Goal: Information Seeking & Learning: Compare options

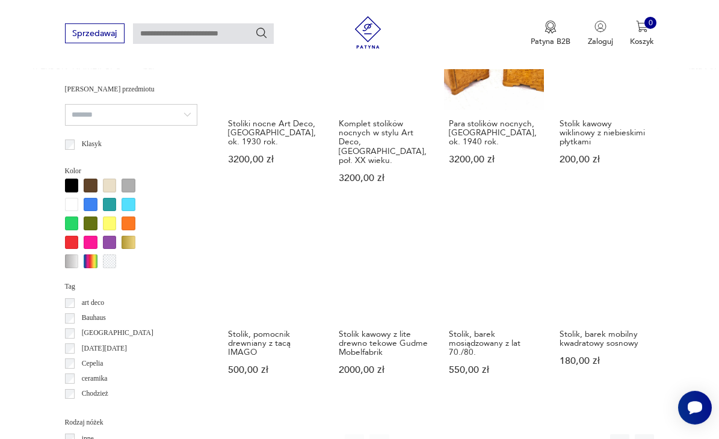
scroll to position [914, 0]
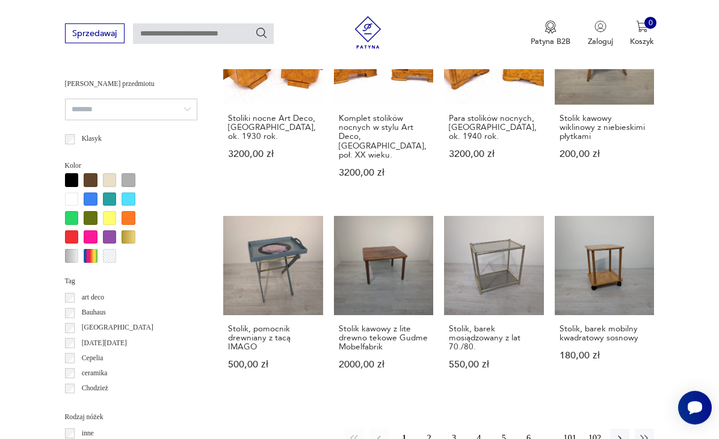
click at [430, 429] on button "2" at bounding box center [428, 438] width 19 height 19
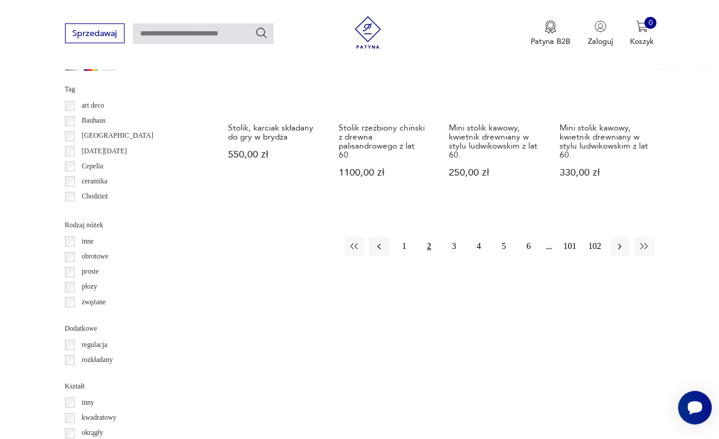
scroll to position [1115, 0]
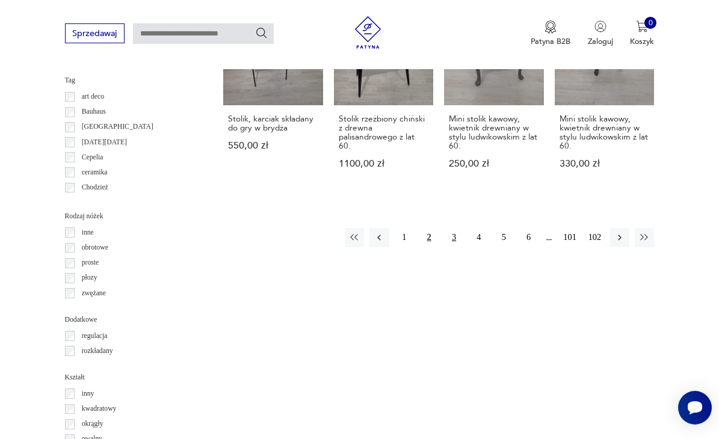
click at [455, 228] on button "3" at bounding box center [453, 237] width 19 height 19
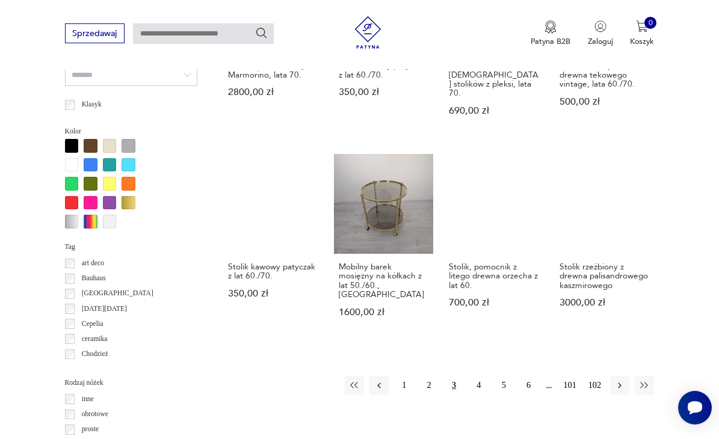
scroll to position [1061, 0]
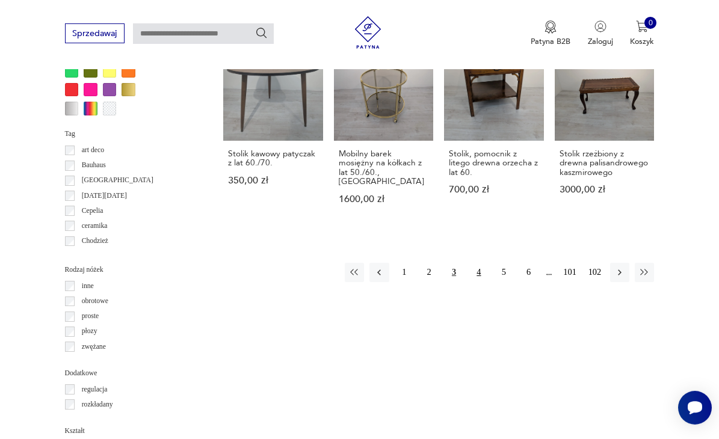
click at [479, 263] on button "4" at bounding box center [478, 272] width 19 height 19
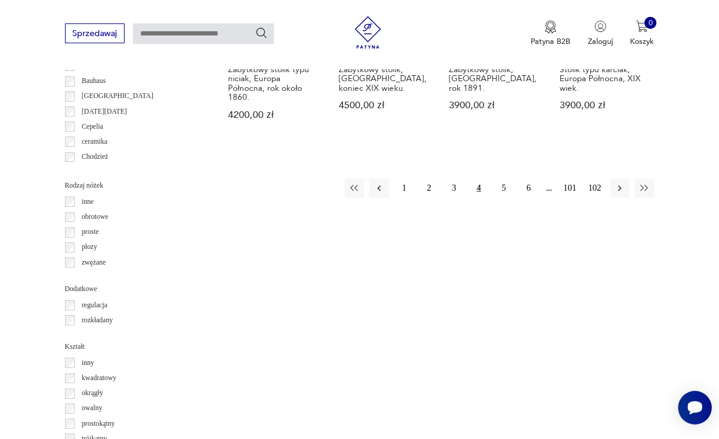
scroll to position [1147, 0]
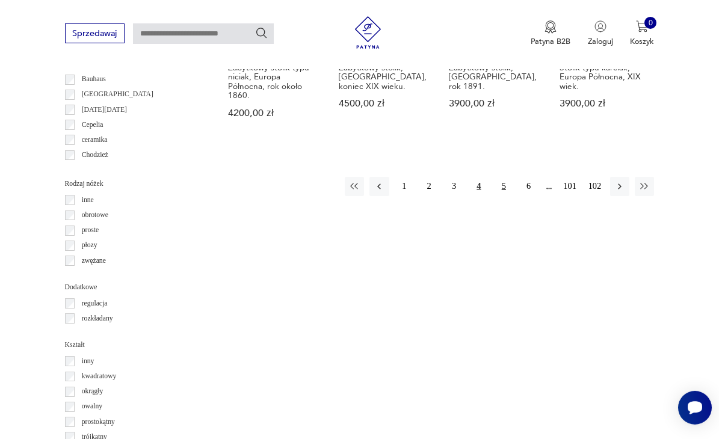
click at [505, 177] on button "5" at bounding box center [503, 186] width 19 height 19
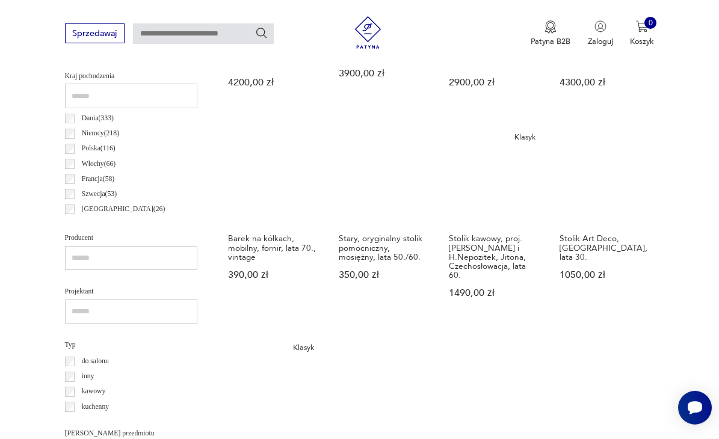
scroll to position [567, 0]
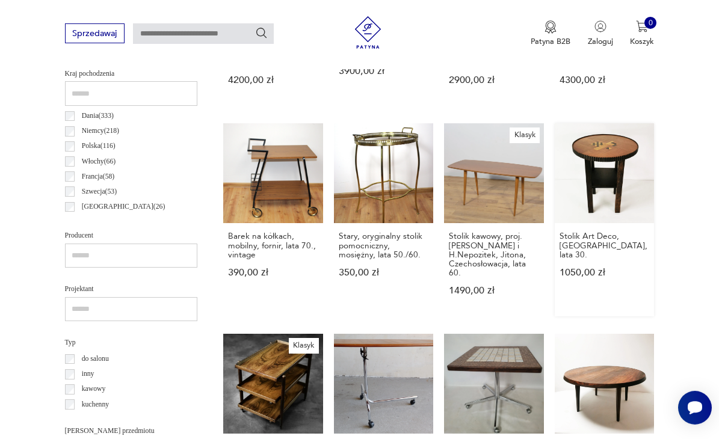
click at [598, 152] on link "Stolik Art Deco, [GEOGRAPHIC_DATA], lata 30. 1050,00 zł" at bounding box center [604, 219] width 100 height 193
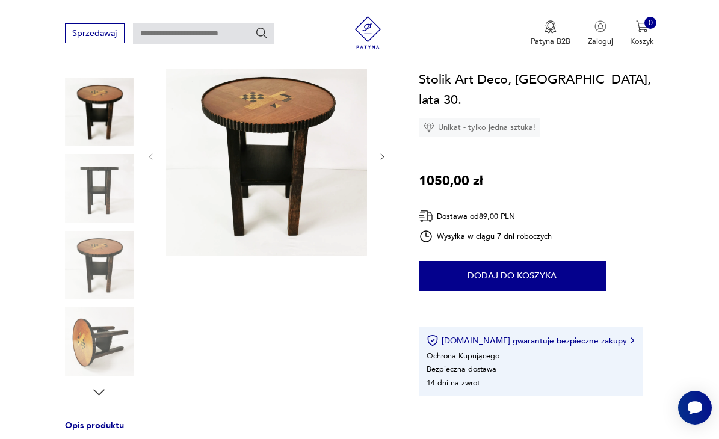
click at [385, 158] on icon "button" at bounding box center [382, 156] width 9 height 9
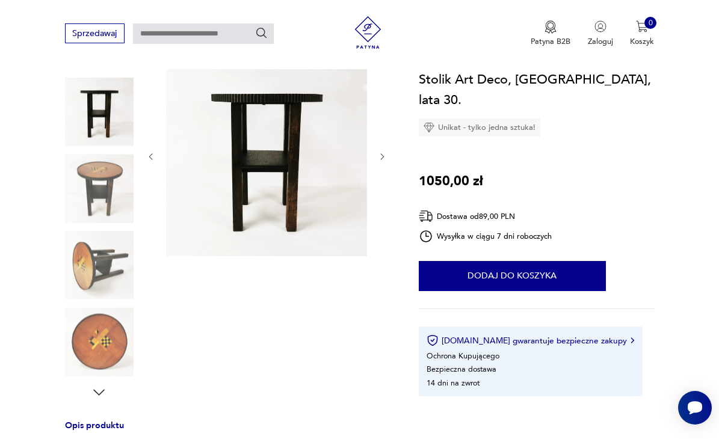
click at [385, 158] on icon "button" at bounding box center [382, 156] width 9 height 9
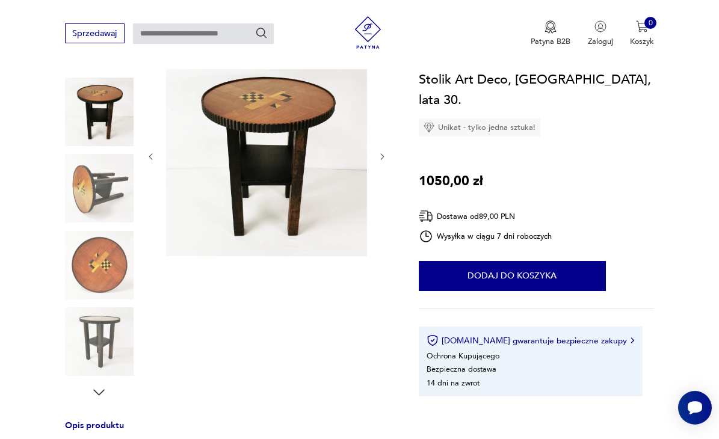
click at [385, 158] on icon "button" at bounding box center [382, 156] width 9 height 9
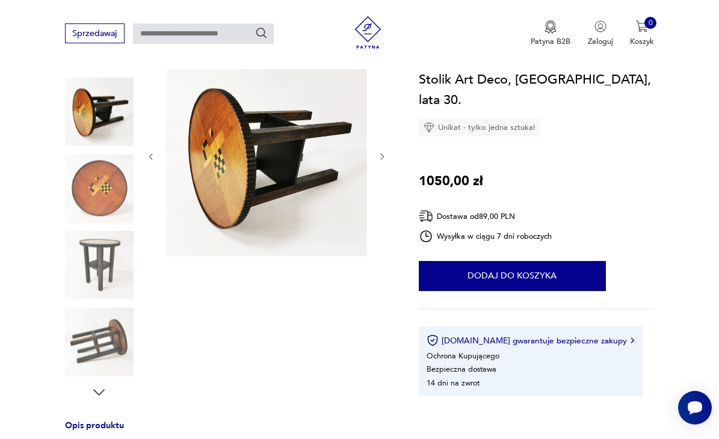
click at [385, 158] on icon "button" at bounding box center [382, 156] width 9 height 9
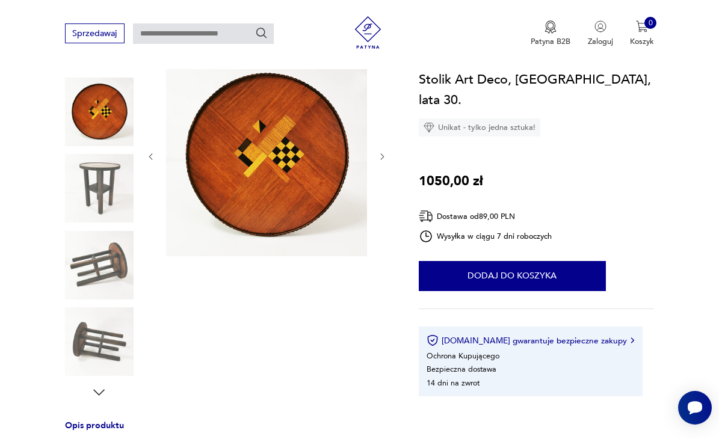
click at [385, 158] on icon "button" at bounding box center [382, 156] width 9 height 9
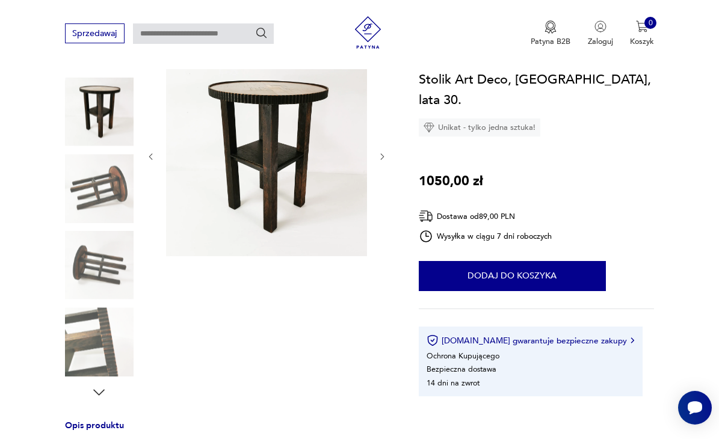
click at [385, 158] on icon "button" at bounding box center [382, 156] width 9 height 9
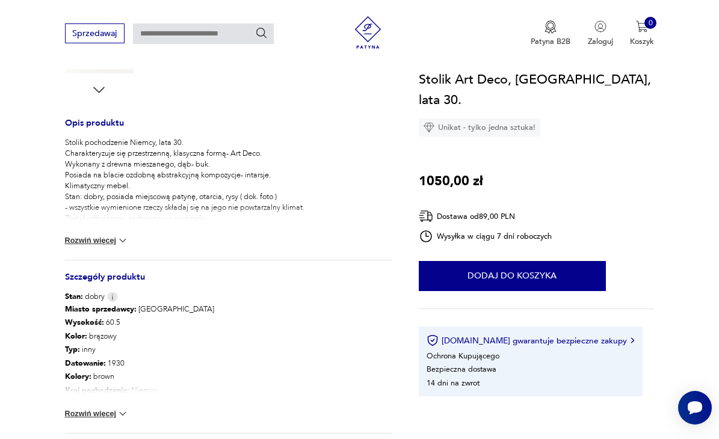
scroll to position [490, 0]
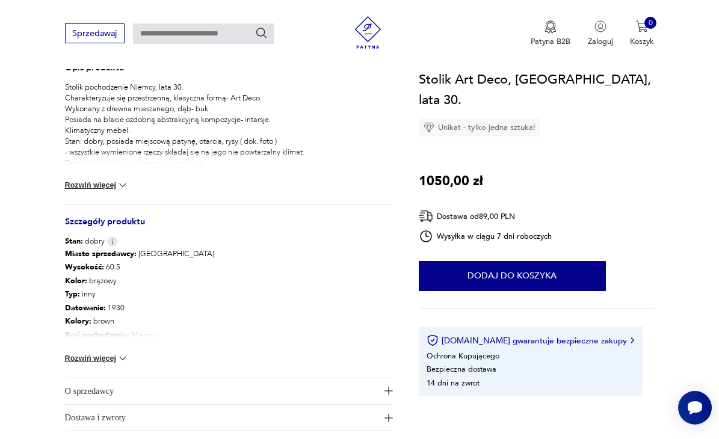
click at [121, 361] on img at bounding box center [123, 358] width 12 height 12
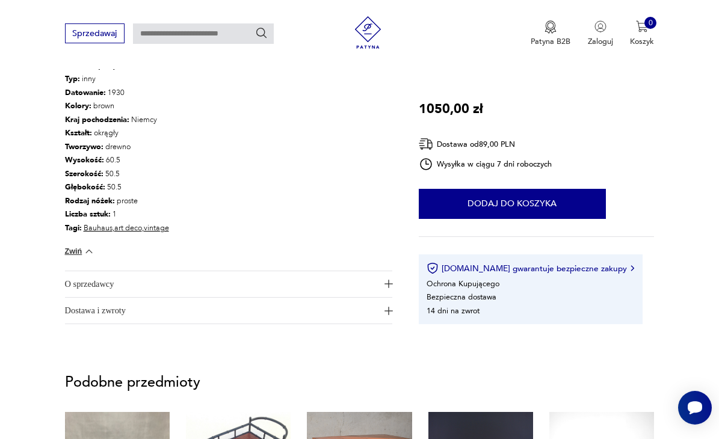
scroll to position [716, 0]
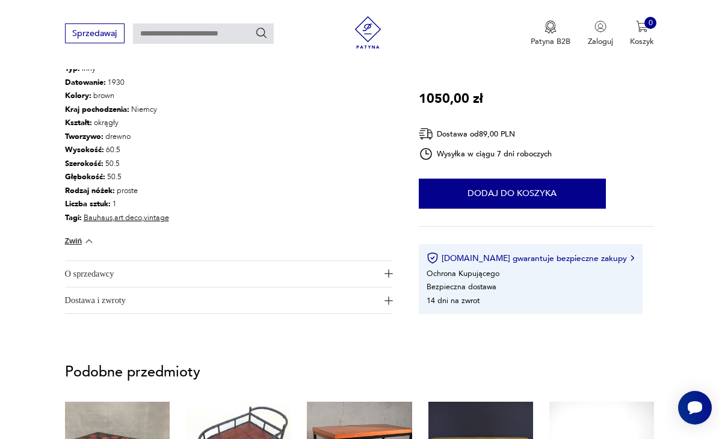
click at [133, 277] on span "O sprzedawcy" at bounding box center [221, 274] width 313 height 26
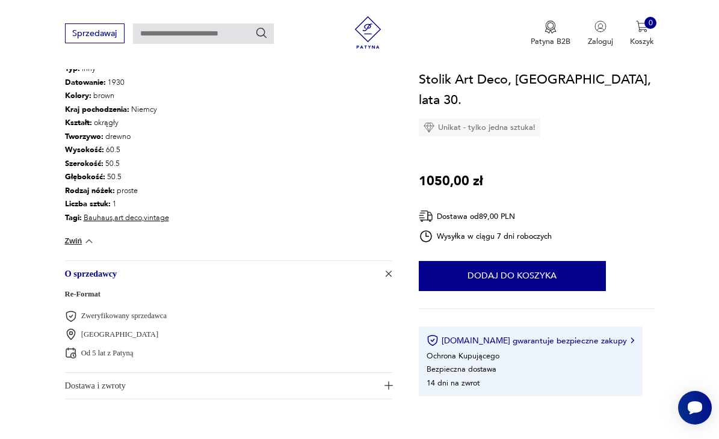
click at [133, 277] on span "O sprzedawcy" at bounding box center [221, 274] width 313 height 26
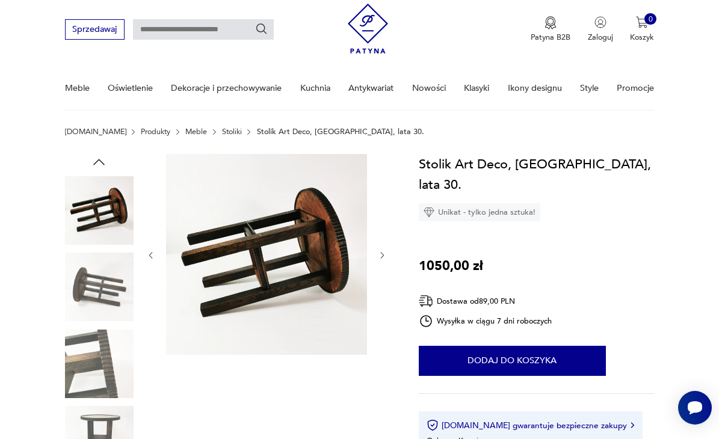
scroll to position [29, 0]
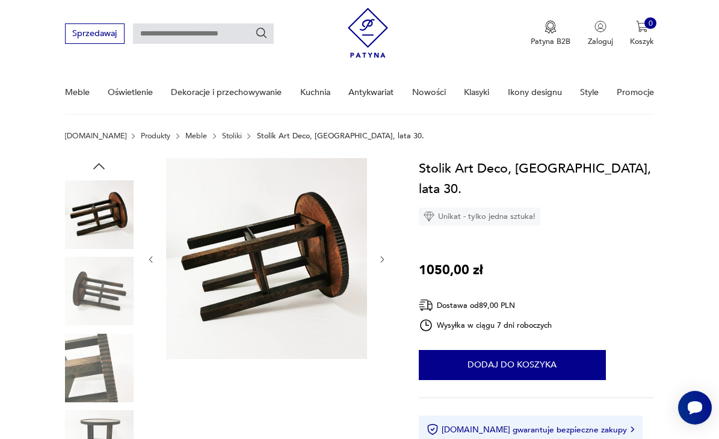
click at [259, 273] on img at bounding box center [266, 258] width 201 height 201
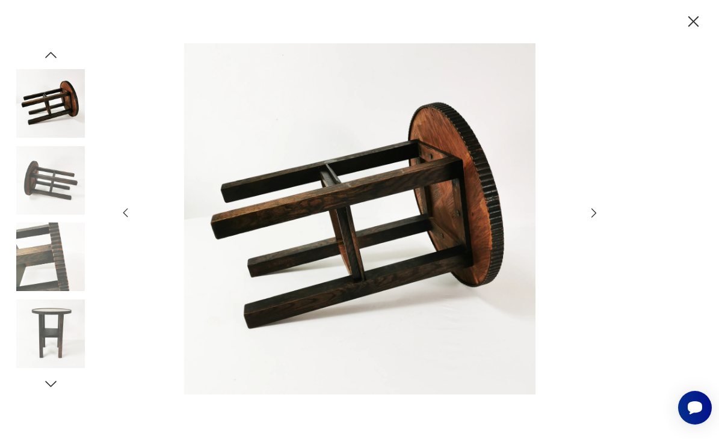
click at [692, 19] on icon "button" at bounding box center [692, 21] width 11 height 11
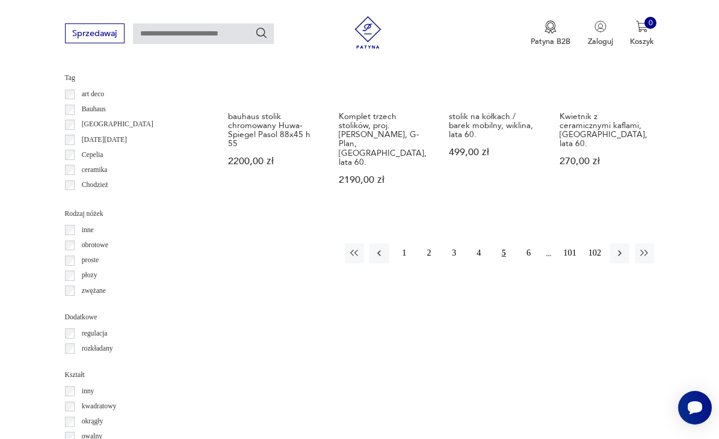
scroll to position [1157, 0]
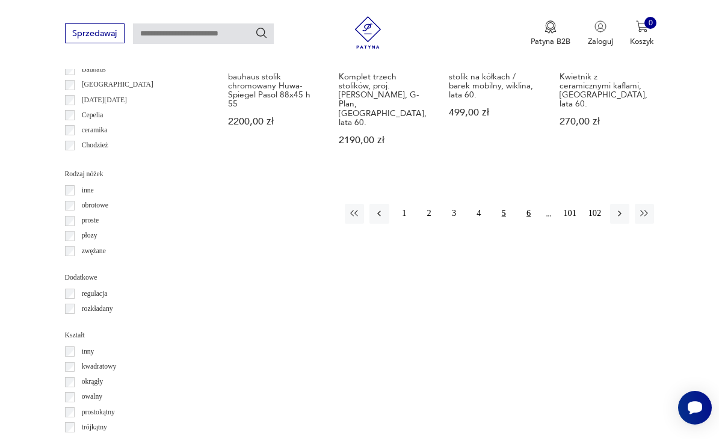
click at [528, 204] on button "6" at bounding box center [528, 213] width 19 height 19
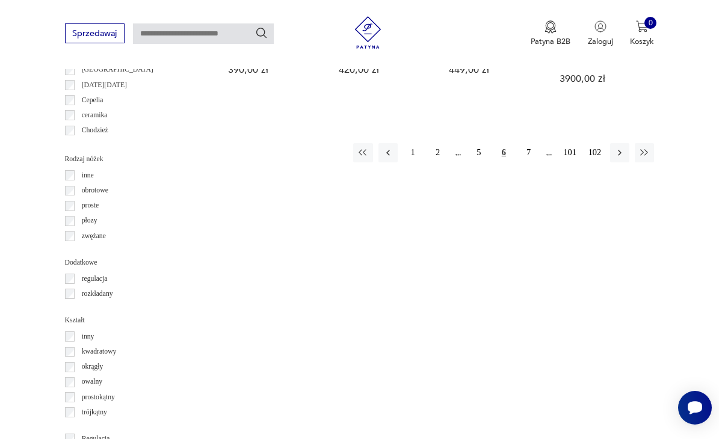
scroll to position [1136, 0]
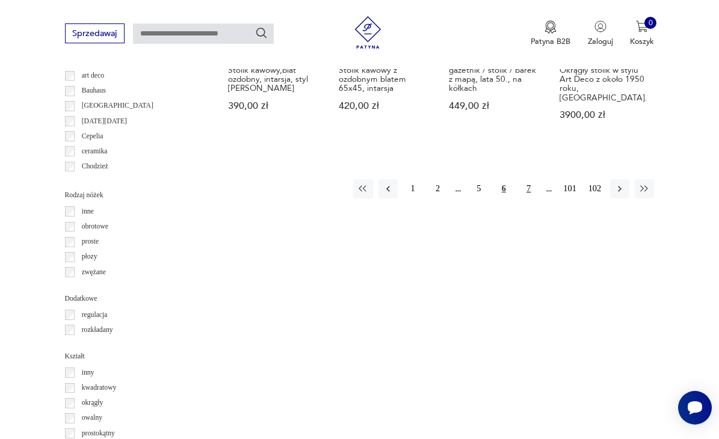
click at [528, 179] on button "7" at bounding box center [528, 188] width 19 height 19
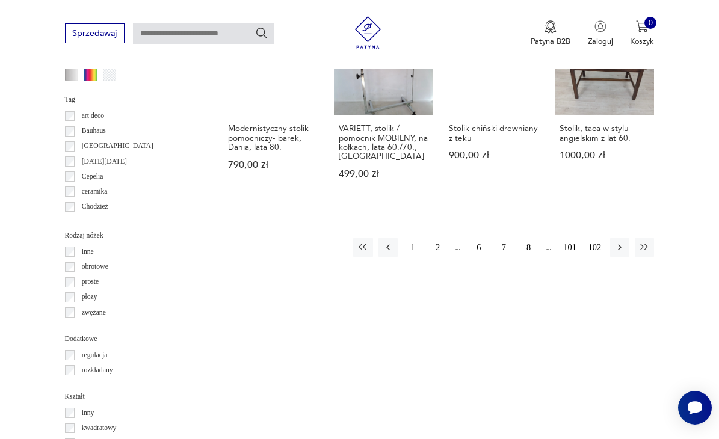
scroll to position [1102, 0]
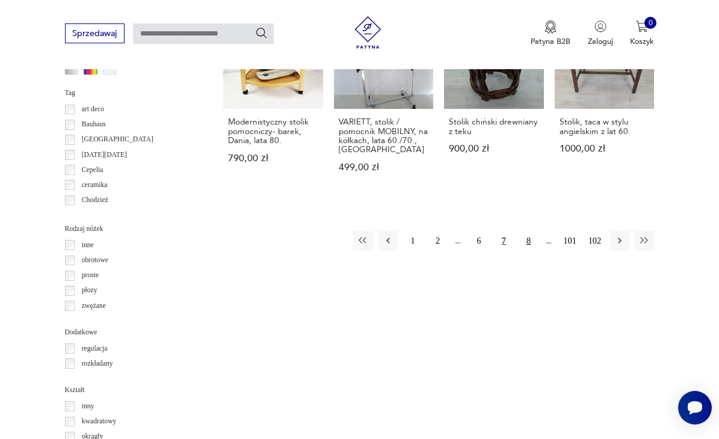
click at [527, 233] on button "8" at bounding box center [528, 240] width 19 height 19
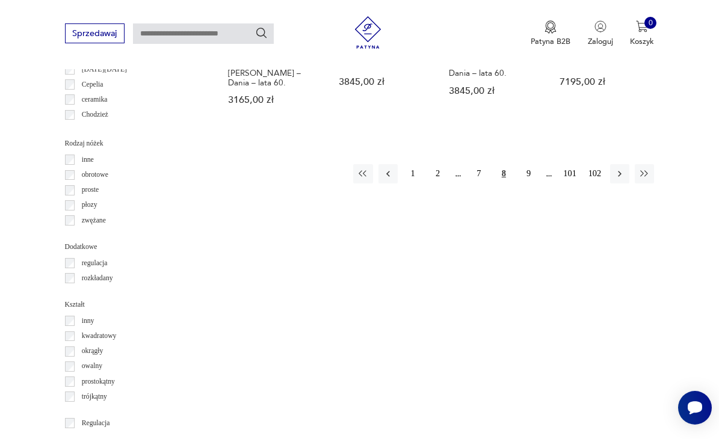
scroll to position [1186, 0]
click at [527, 165] on button "9" at bounding box center [528, 174] width 19 height 19
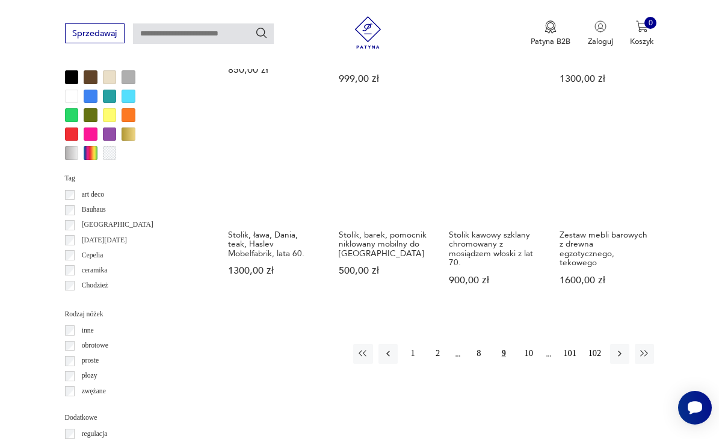
scroll to position [1019, 0]
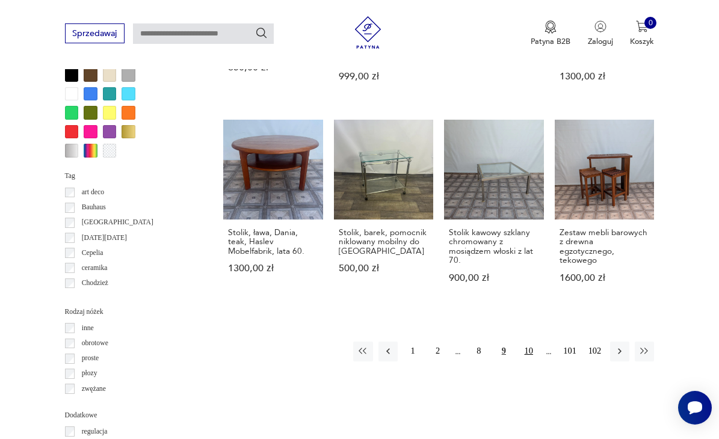
click at [530, 342] on button "10" at bounding box center [528, 351] width 19 height 19
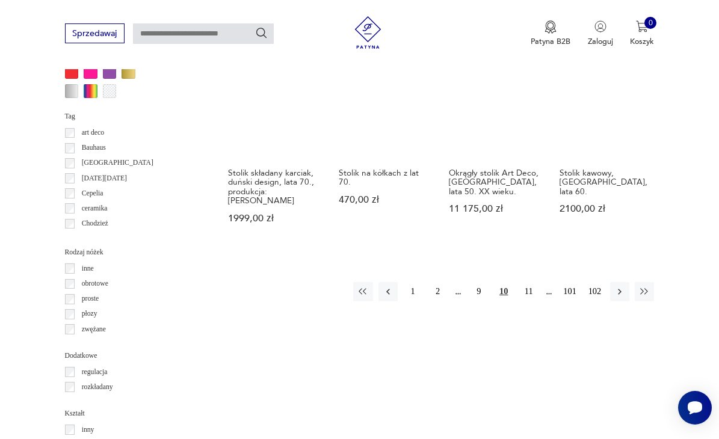
scroll to position [1082, 0]
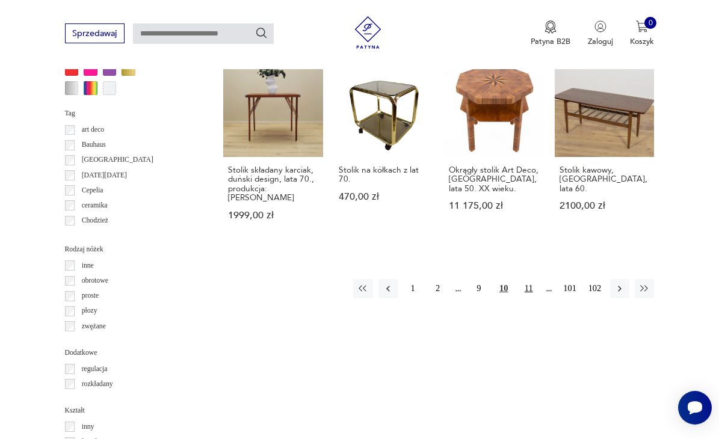
click at [529, 279] on button "11" at bounding box center [528, 288] width 19 height 19
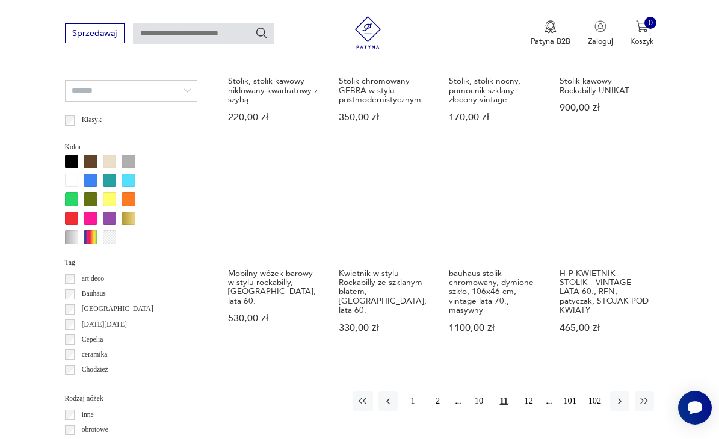
scroll to position [969, 0]
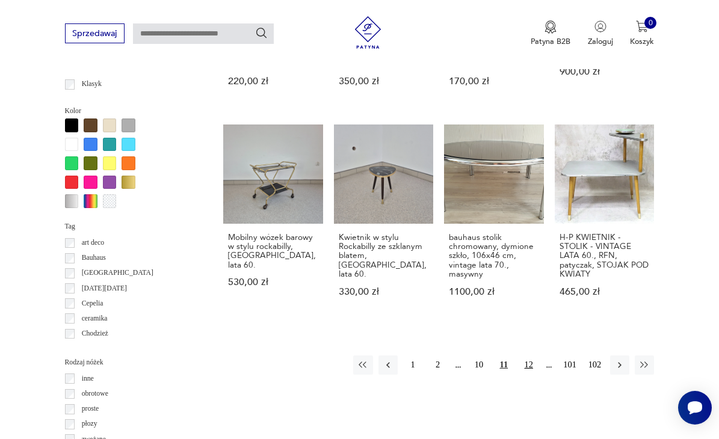
click at [529, 355] on button "12" at bounding box center [528, 364] width 19 height 19
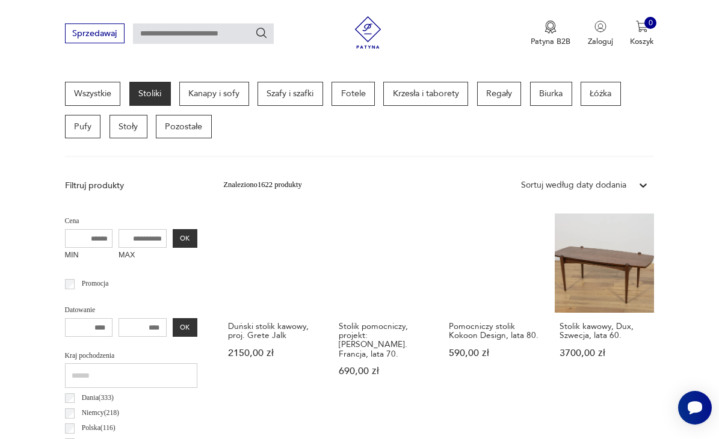
scroll to position [735, 0]
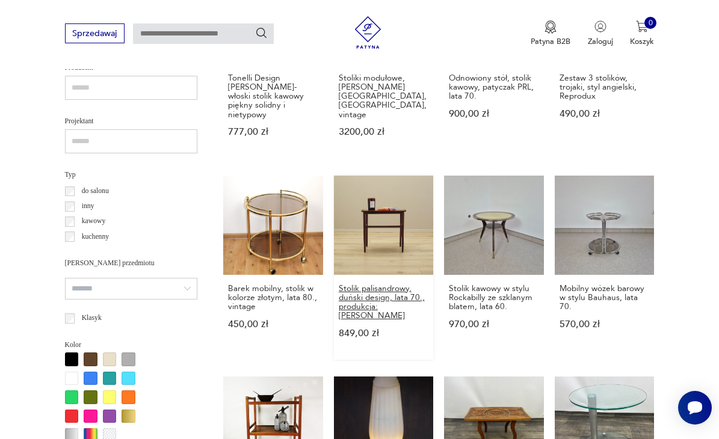
click at [375, 284] on h3 "Stolik palisandrowy, duński design, lata 70., produkcja: [PERSON_NAME]" at bounding box center [384, 302] width 90 height 37
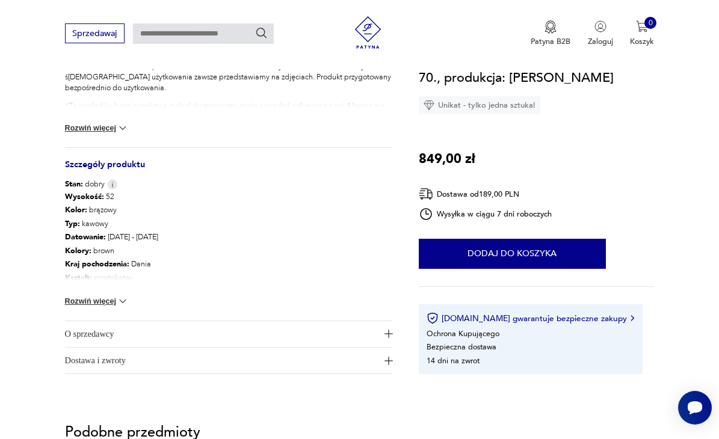
scroll to position [550, 0]
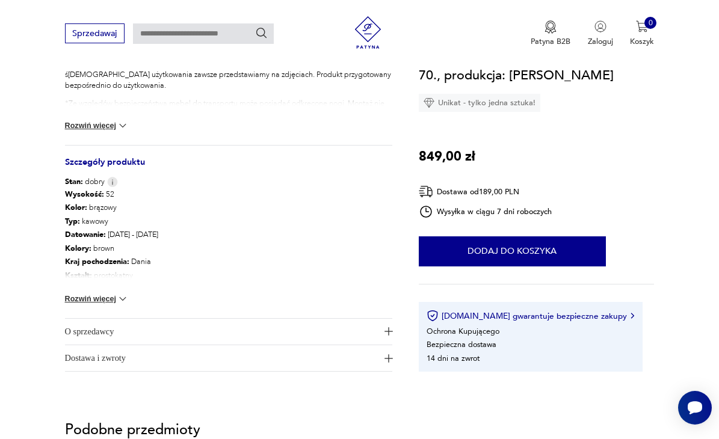
click at [106, 300] on button "Rozwiń więcej" at bounding box center [97, 299] width 64 height 12
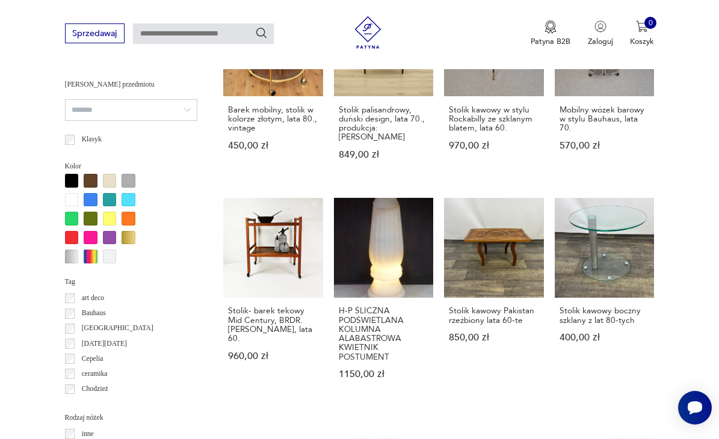
scroll to position [927, 0]
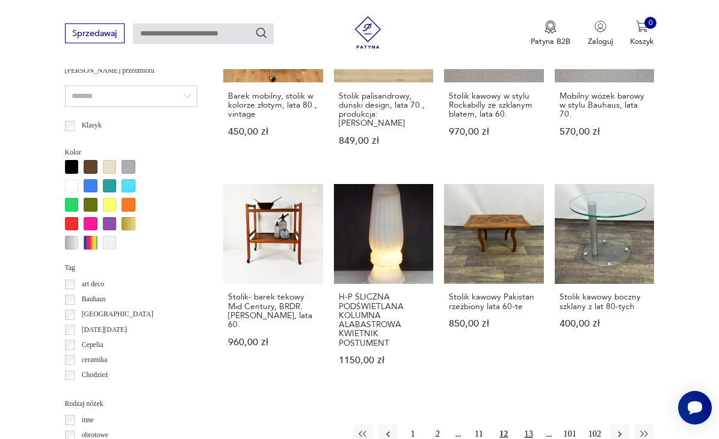
click at [528, 425] on button "13" at bounding box center [528, 434] width 19 height 19
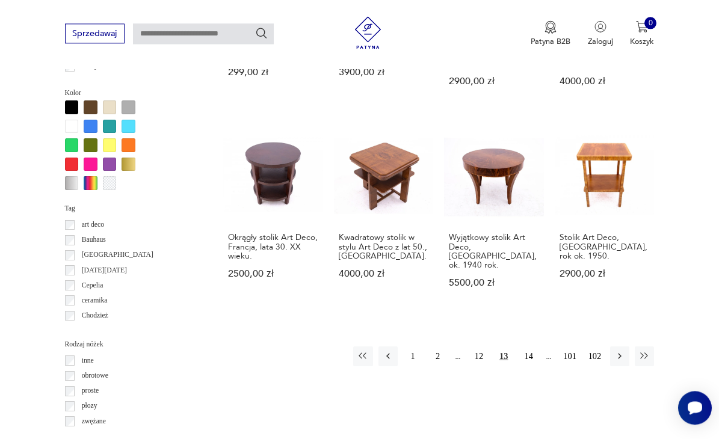
scroll to position [1022, 0]
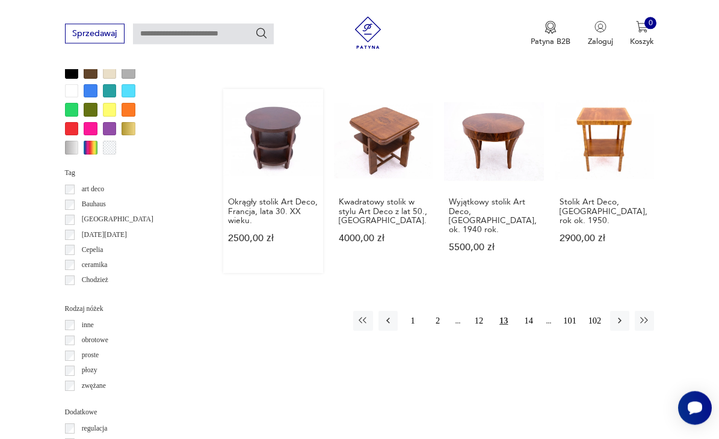
click at [289, 126] on link "Okrągły stolik Art Deco, Francja, lata 30. XX wieku. 2500,00 zł" at bounding box center [273, 181] width 100 height 184
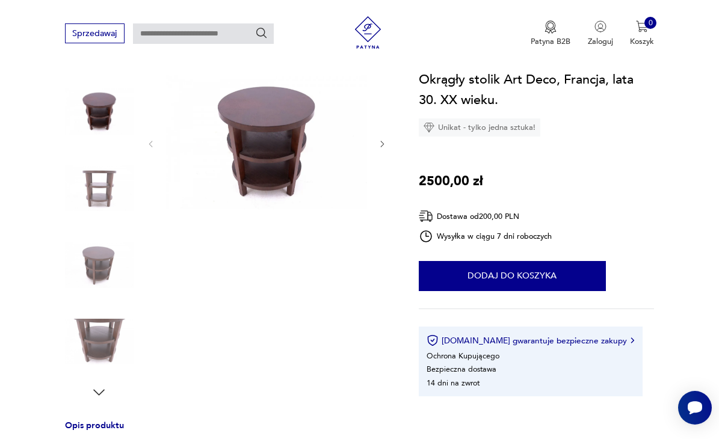
click at [382, 144] on icon "button" at bounding box center [382, 144] width 9 height 9
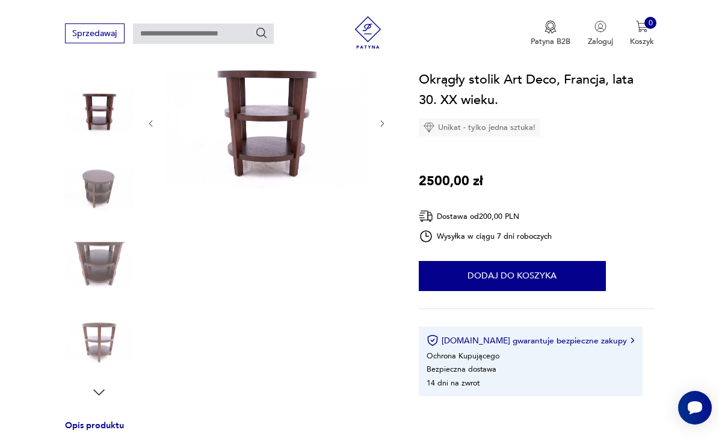
click at [381, 126] on icon "button" at bounding box center [383, 123] width 4 height 6
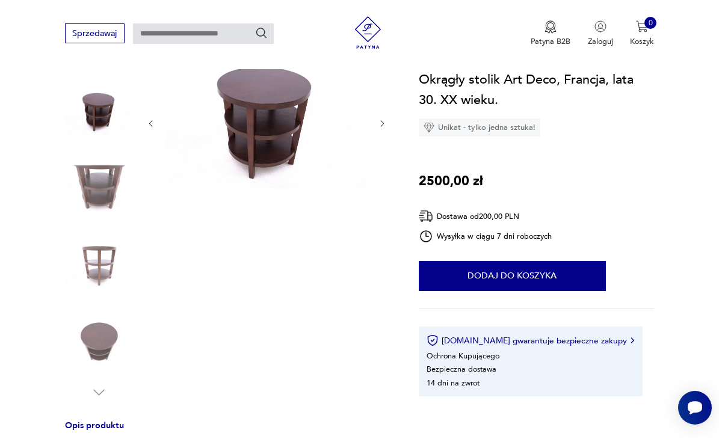
click at [381, 126] on icon "button" at bounding box center [383, 123] width 4 height 6
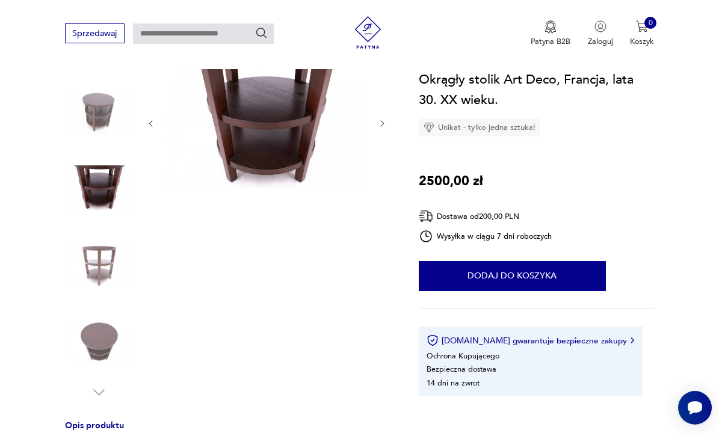
click at [381, 126] on icon "button" at bounding box center [383, 123] width 4 height 6
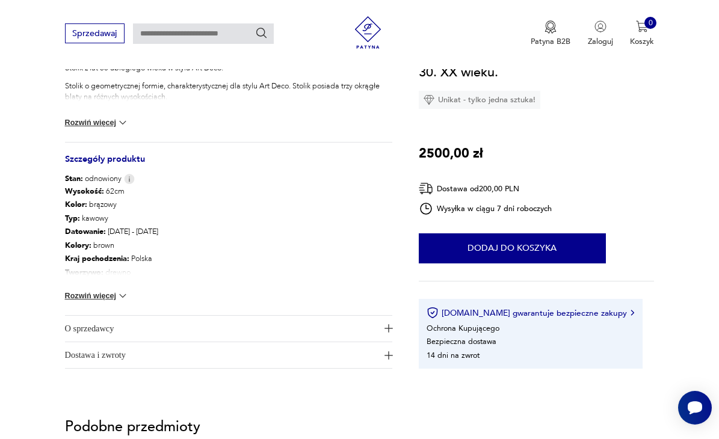
scroll to position [524, 0]
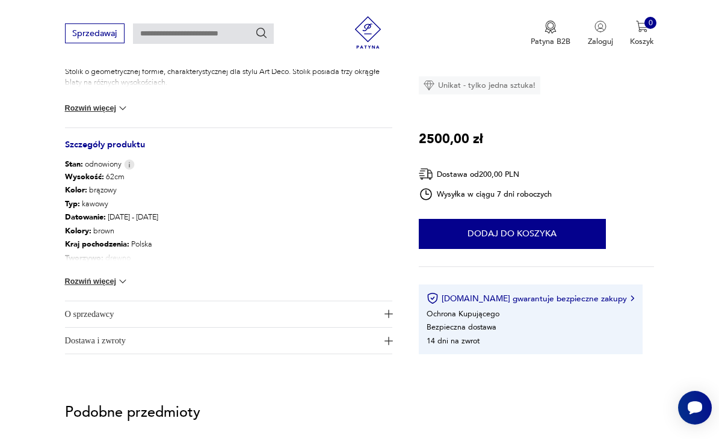
click at [111, 286] on button "Rozwiń więcej" at bounding box center [97, 281] width 64 height 12
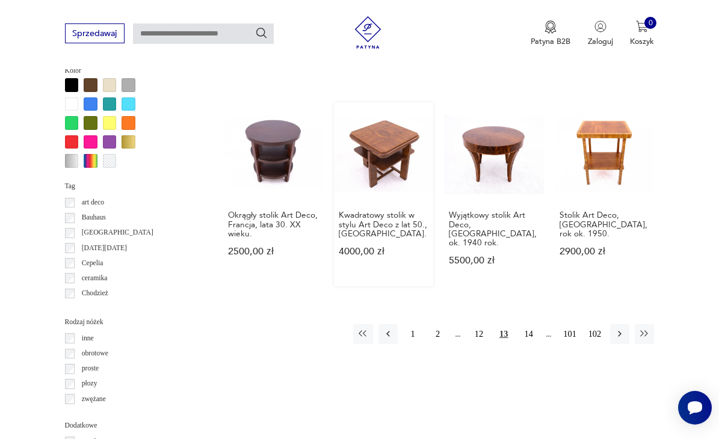
scroll to position [998, 0]
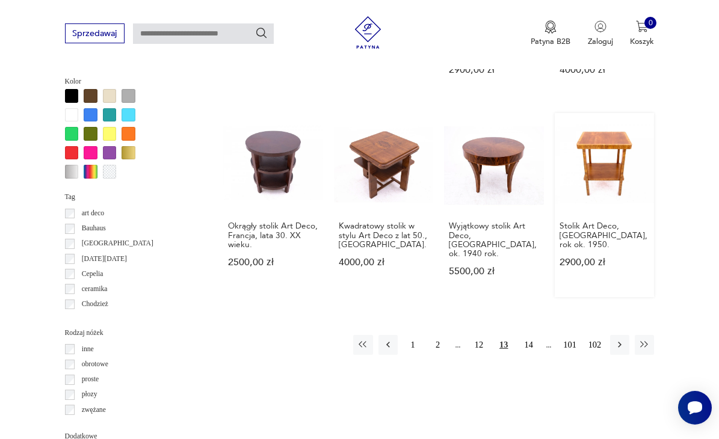
click at [607, 168] on link "Stolik Art Deco, [GEOGRAPHIC_DATA], rok ok. 1950. 2900,00 zł" at bounding box center [604, 205] width 100 height 184
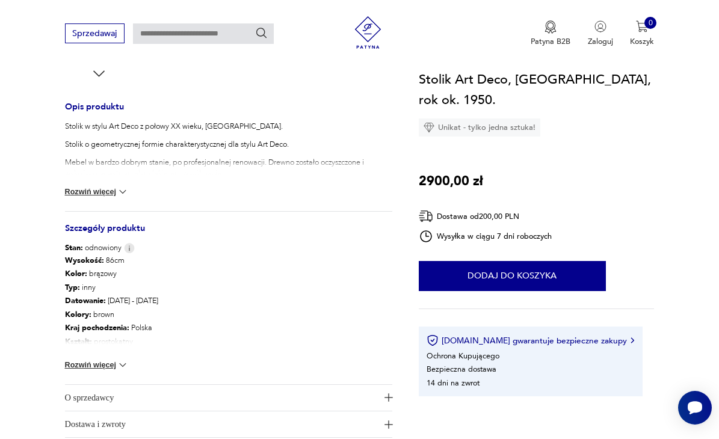
scroll to position [479, 0]
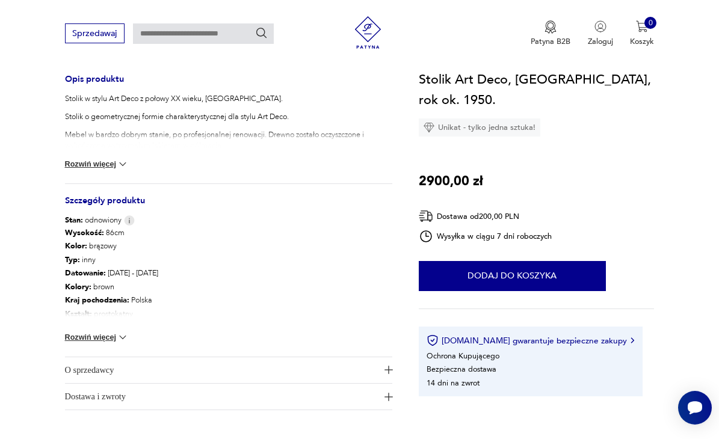
click at [97, 339] on button "Rozwiń więcej" at bounding box center [97, 337] width 64 height 12
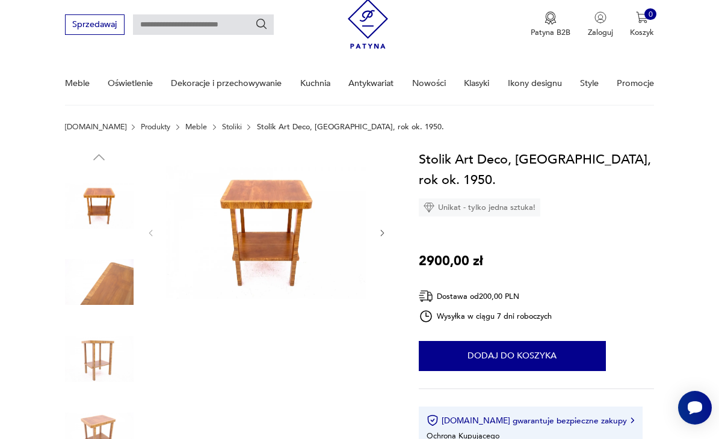
scroll to position [32, 0]
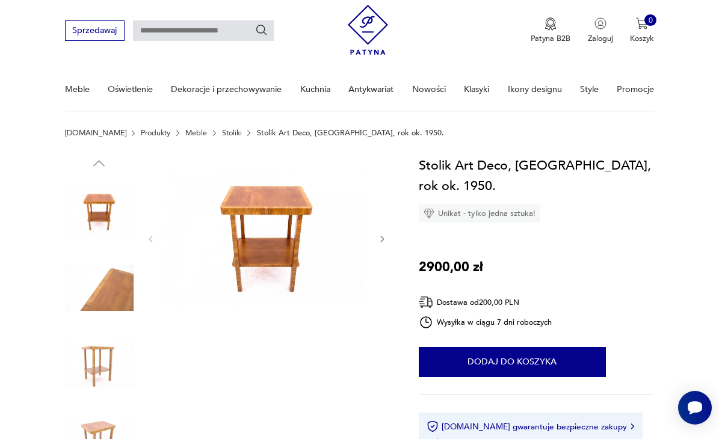
click at [384, 236] on icon "button" at bounding box center [382, 239] width 9 height 9
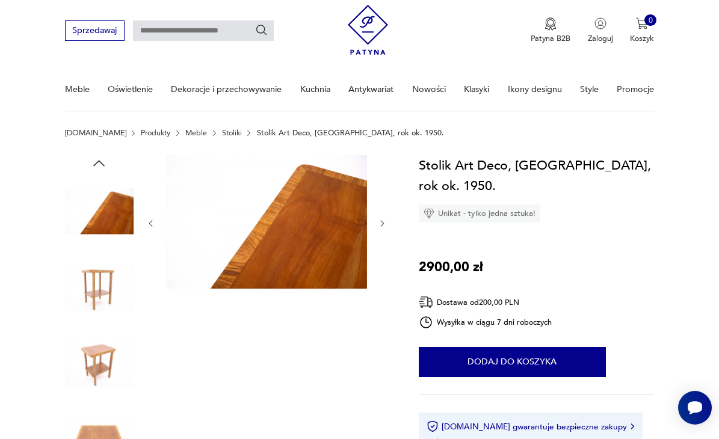
click at [384, 236] on div at bounding box center [266, 223] width 241 height 137
click at [382, 226] on icon "button" at bounding box center [383, 223] width 4 height 6
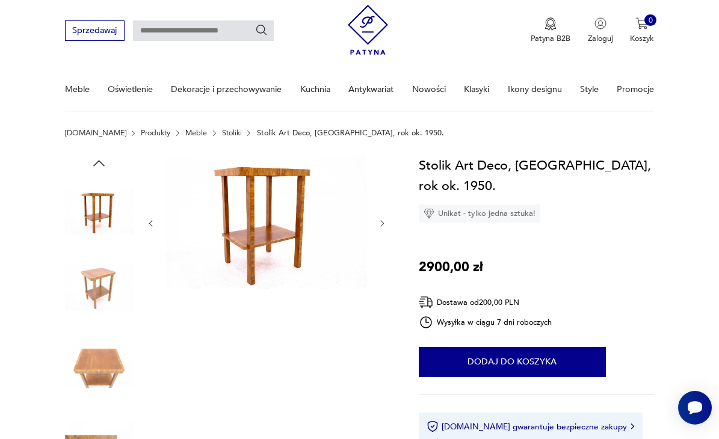
click at [382, 226] on icon "button" at bounding box center [383, 223] width 4 height 6
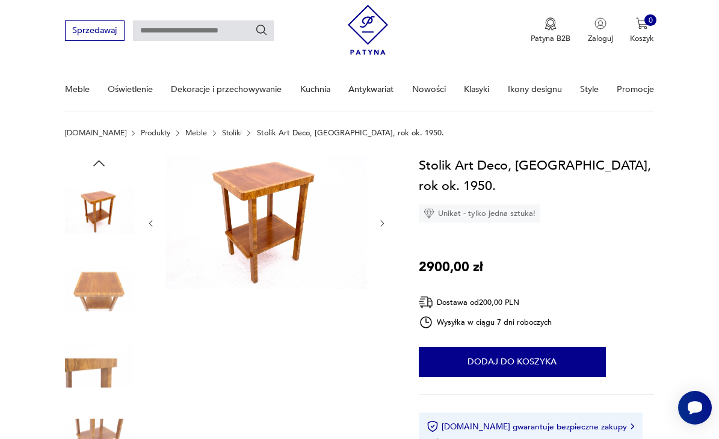
click at [382, 226] on icon "button" at bounding box center [383, 223] width 4 height 6
